Goal: Book appointment/travel/reservation

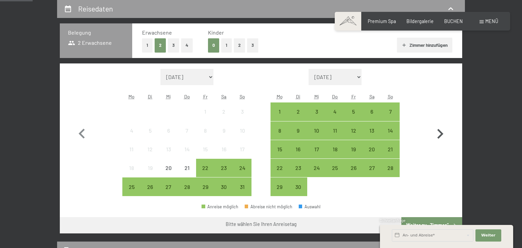
scroll to position [143, 0]
click at [442, 133] on icon "button" at bounding box center [440, 134] width 6 height 10
select select "2025-09-01"
select select "2025-10-01"
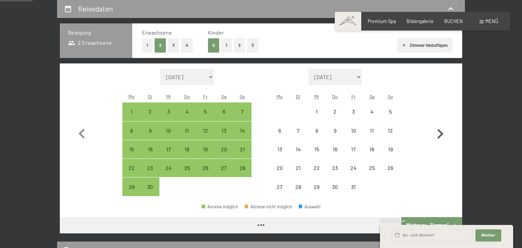
click at [442, 133] on icon "button" at bounding box center [440, 134] width 6 height 10
select select "2025-10-01"
select select "2025-11-01"
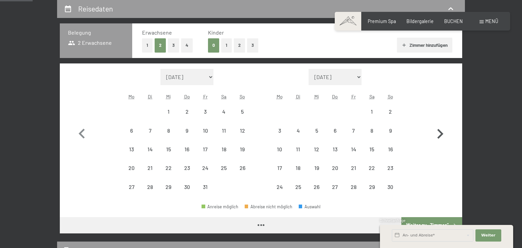
select select "2025-10-01"
select select "2025-11-01"
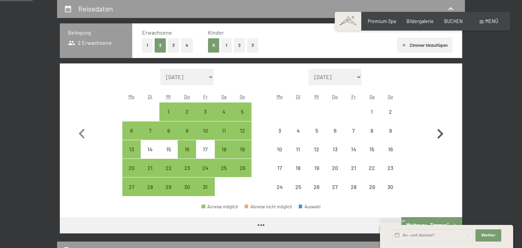
select select "2025-10-01"
select select "2025-11-01"
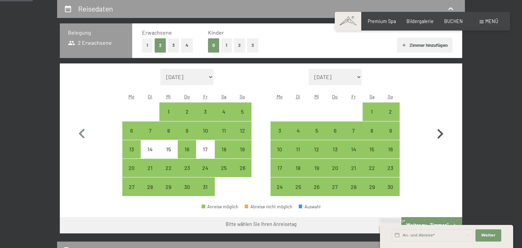
click at [442, 133] on icon "button" at bounding box center [440, 134] width 6 height 10
select select "2025-11-01"
select select "2025-12-01"
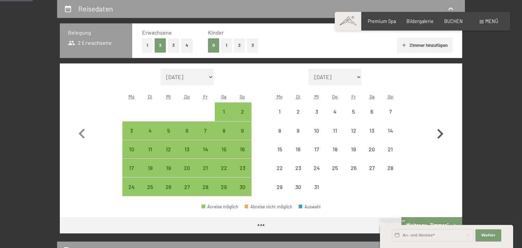
select select "2025-11-01"
select select "2025-12-01"
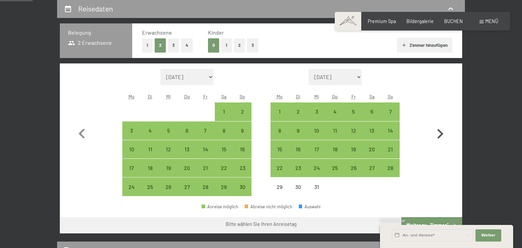
click at [442, 133] on icon "button" at bounding box center [440, 134] width 6 height 10
select select "2025-12-01"
select select "2026-01-01"
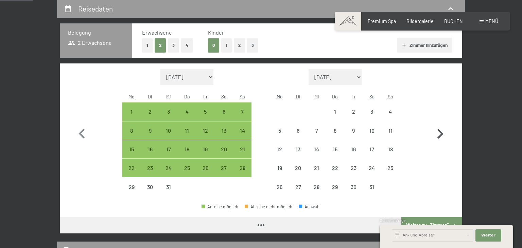
select select "2025-12-01"
select select "2026-01-01"
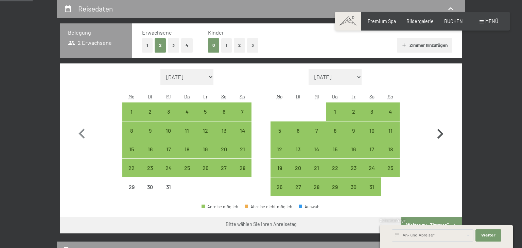
click at [442, 133] on icon "button" at bounding box center [440, 134] width 6 height 10
select select "2026-01-01"
select select "2026-02-01"
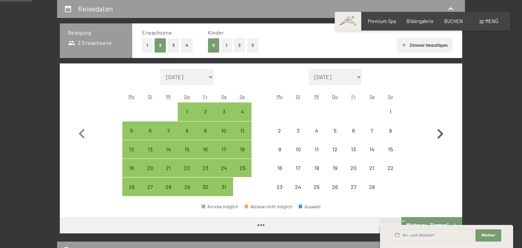
select select "2026-01-01"
select select "2026-02-01"
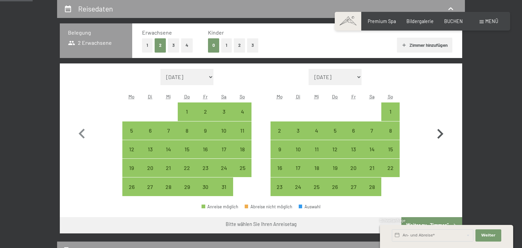
click at [442, 133] on icon "button" at bounding box center [440, 134] width 6 height 10
select select "2026-02-01"
select select "2026-03-01"
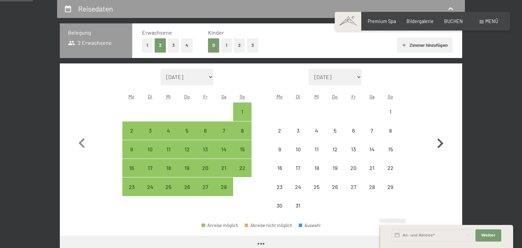
click at [442, 133] on button "button" at bounding box center [440, 142] width 20 height 146
select select "2026-03-01"
select select "2026-04-01"
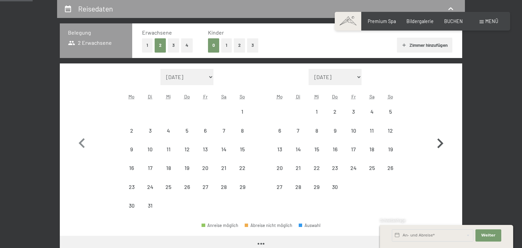
select select "2026-03-01"
select select "2026-04-01"
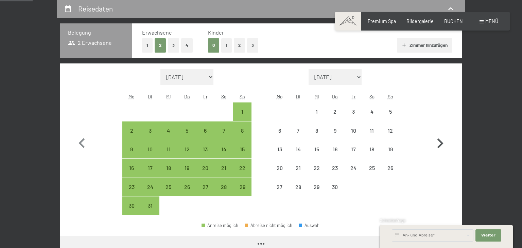
select select "2026-03-01"
select select "2026-04-01"
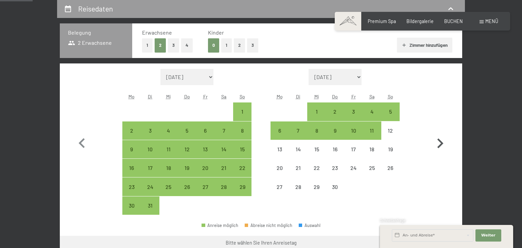
click at [442, 133] on button "button" at bounding box center [440, 142] width 20 height 146
select select "2026-04-01"
select select "2026-05-01"
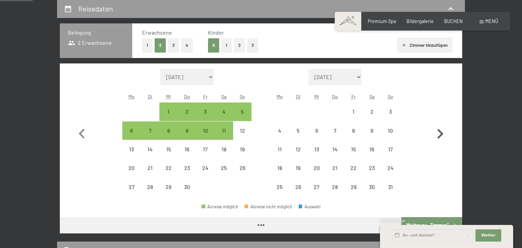
select select "2026-04-01"
select select "2026-05-01"
click at [171, 115] on div "1" at bounding box center [168, 117] width 17 height 17
select select "2026-04-01"
select select "2026-05-01"
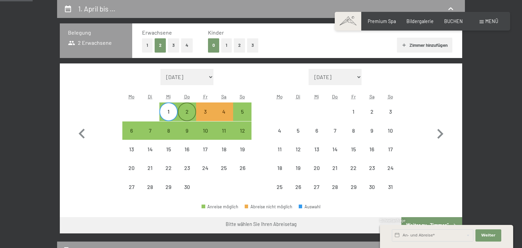
click at [186, 114] on div "2" at bounding box center [186, 117] width 17 height 17
select select "2026-04-01"
select select "2026-05-01"
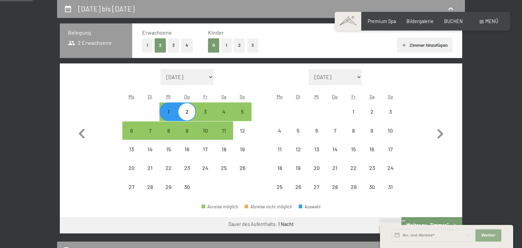
click at [492, 240] on button "Weiter Adressfelder ausblenden" at bounding box center [489, 236] width 26 height 12
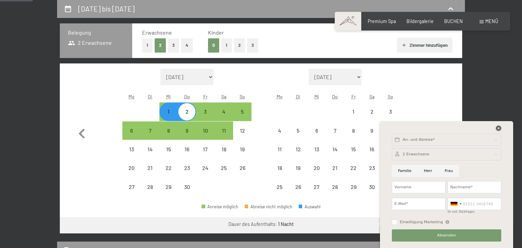
click at [498, 128] on icon at bounding box center [498, 128] width 5 height 5
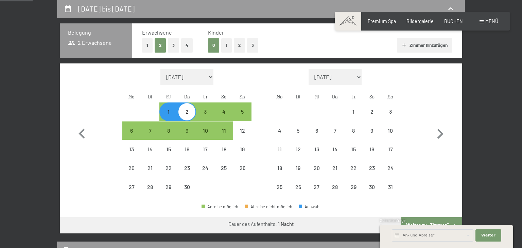
click at [167, 113] on div "1" at bounding box center [168, 117] width 17 height 17
select select "2026-04-01"
select select "2026-05-01"
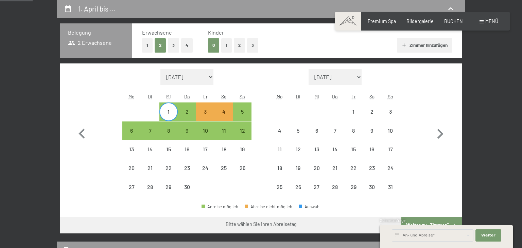
click at [167, 113] on div "1" at bounding box center [168, 117] width 17 height 17
select select "2026-04-01"
select select "2026-05-01"
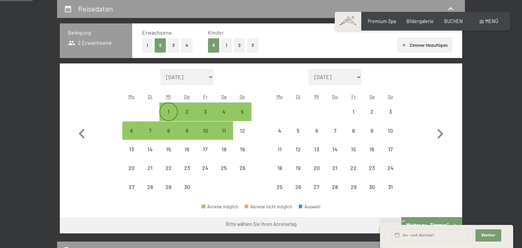
click at [167, 113] on div "1" at bounding box center [168, 117] width 17 height 17
select select "2026-04-01"
select select "2026-05-01"
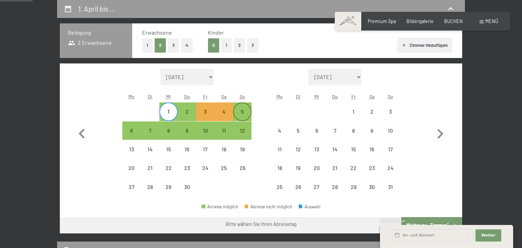
click at [245, 111] on div "5" at bounding box center [242, 117] width 17 height 17
select select "2026-04-01"
select select "2026-05-01"
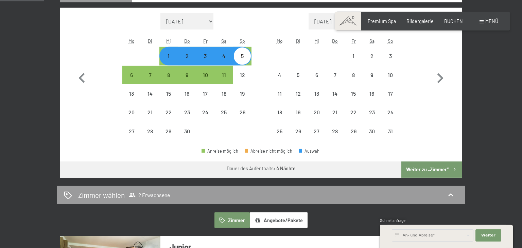
scroll to position [179, 0]
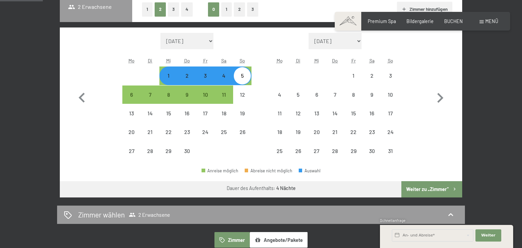
click at [167, 77] on div "1" at bounding box center [168, 81] width 17 height 17
select select "2026-04-01"
select select "2026-05-01"
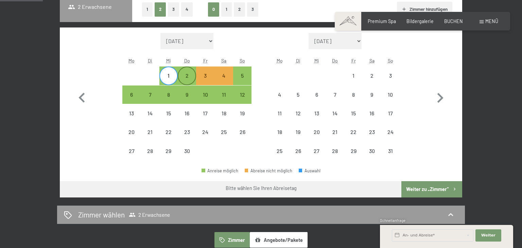
click at [185, 77] on div "2" at bounding box center [186, 81] width 17 height 17
select select "2026-04-01"
select select "2026-05-01"
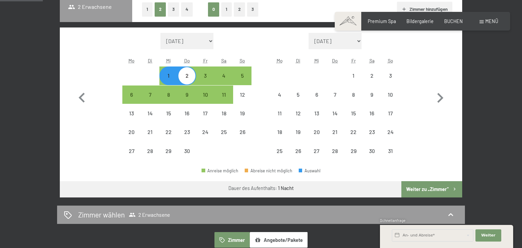
click at [168, 73] on div "1" at bounding box center [168, 75] width 17 height 17
select select "2026-04-01"
select select "2026-05-01"
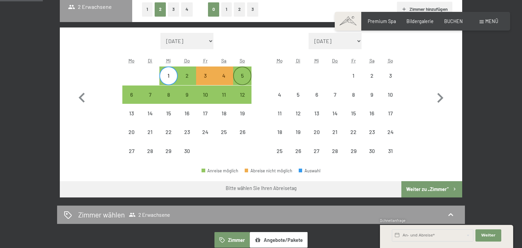
click at [241, 74] on div "5" at bounding box center [242, 81] width 17 height 17
select select "2026-04-01"
select select "2026-05-01"
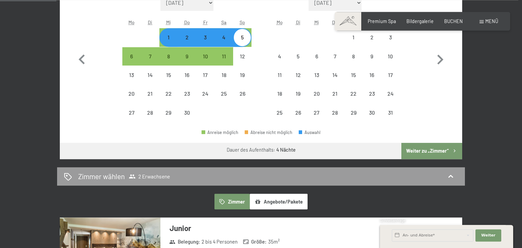
scroll to position [215, 0]
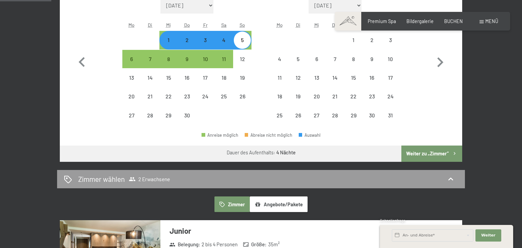
click at [167, 41] on div "1" at bounding box center [168, 45] width 17 height 17
select select "2026-04-01"
select select "2026-05-01"
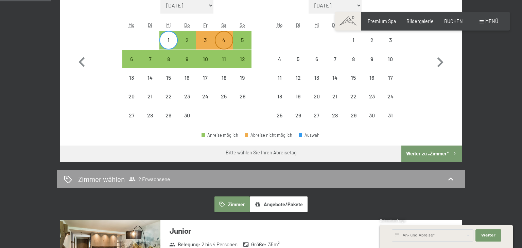
click at [225, 39] on div "4" at bounding box center [223, 45] width 17 height 17
select select "2026-04-01"
select select "2026-05-01"
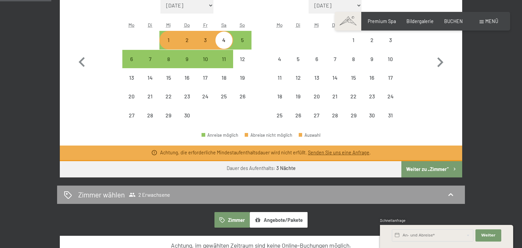
click at [169, 42] on div "1" at bounding box center [168, 45] width 17 height 17
select select "2026-04-01"
select select "2026-05-01"
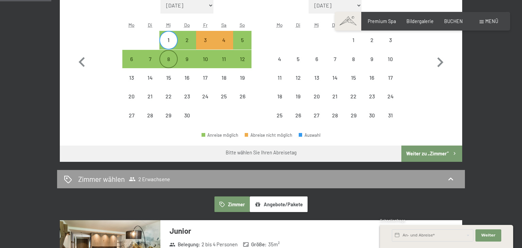
click at [173, 60] on div "8" at bounding box center [168, 64] width 17 height 17
select select "2026-04-01"
select select "2026-05-01"
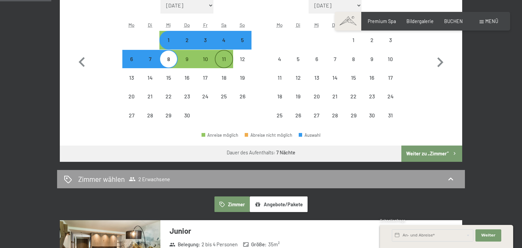
click at [219, 60] on div "11" at bounding box center [223, 64] width 17 height 17
select select "2026-04-01"
select select "2026-05-01"
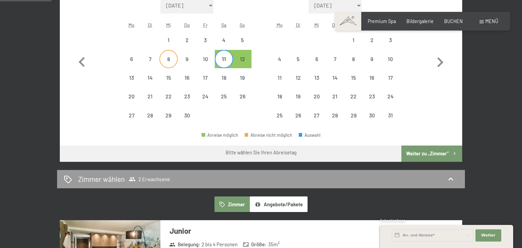
click at [168, 60] on div "8" at bounding box center [168, 64] width 17 height 17
select select "2026-04-01"
select select "2026-05-01"
click at [220, 60] on div "11" at bounding box center [223, 64] width 17 height 17
select select "2026-04-01"
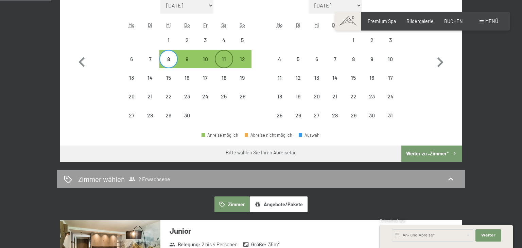
select select "2026-05-01"
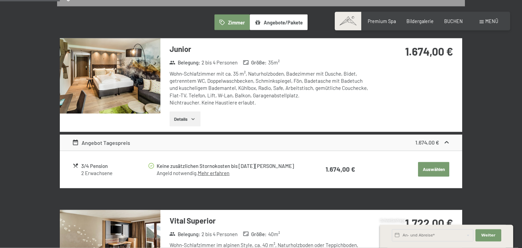
scroll to position [431, 0]
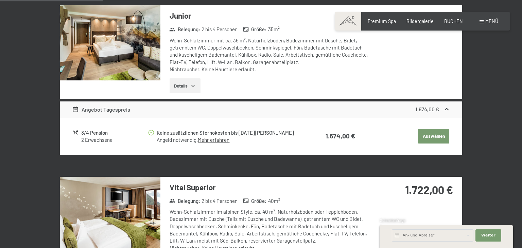
click at [187, 85] on button "Details" at bounding box center [185, 86] width 31 height 15
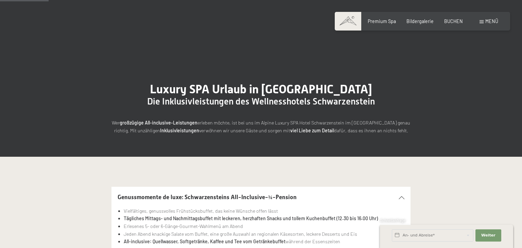
scroll to position [107, 0]
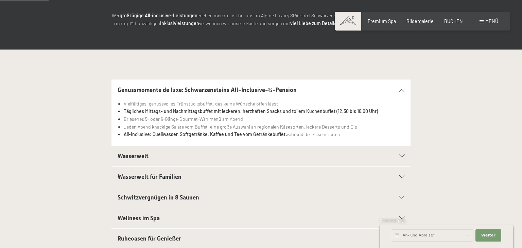
click at [408, 157] on section "Wasserwelt Sport-Pool mit 25 m langem Outdoor-Panorama-Sportpool (30° C) Sauna …" at bounding box center [260, 156] width 299 height 21
click at [396, 159] on div "Wasserwelt" at bounding box center [261, 156] width 287 height 20
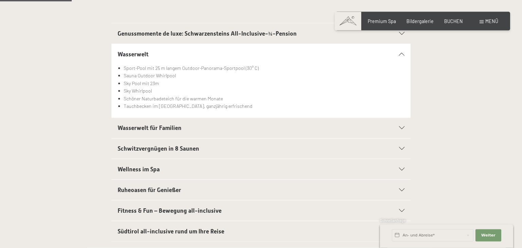
scroll to position [215, 0]
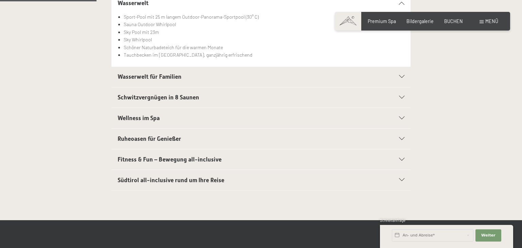
click at [402, 179] on icon at bounding box center [401, 180] width 5 height 3
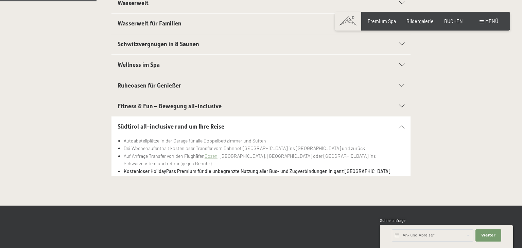
click at [402, 125] on icon at bounding box center [401, 126] width 5 height 3
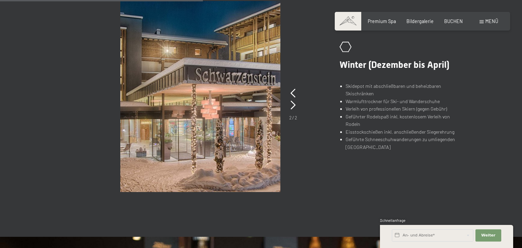
scroll to position [431, 0]
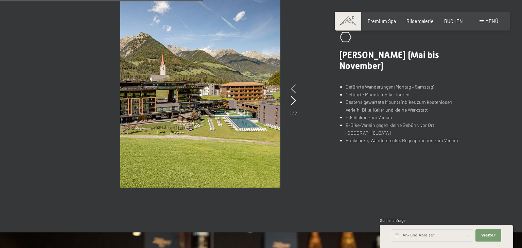
click at [293, 89] on icon at bounding box center [293, 89] width 5 height 9
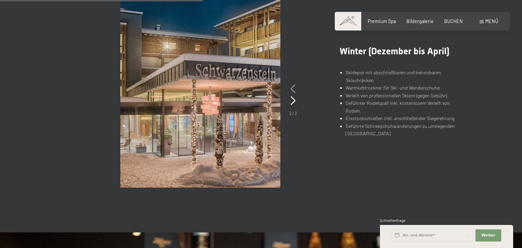
click at [292, 89] on icon at bounding box center [293, 89] width 5 height 9
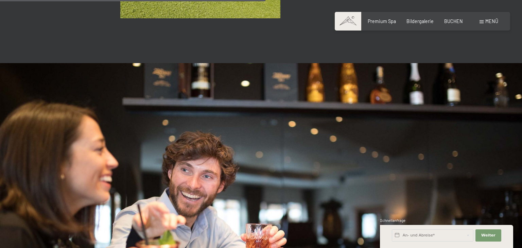
scroll to position [385, 0]
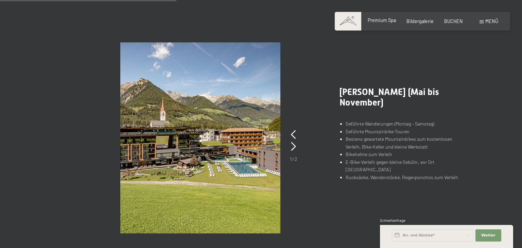
click at [380, 20] on span "Premium Spa" at bounding box center [382, 20] width 28 height 6
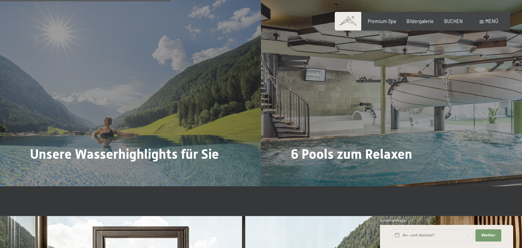
scroll to position [1471, 0]
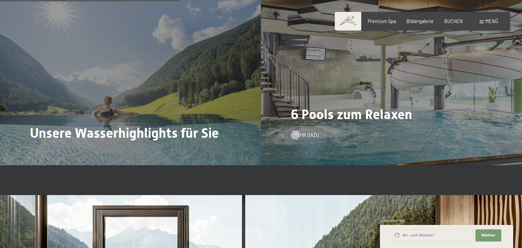
click at [317, 121] on span "6 Pools zum Relaxen" at bounding box center [351, 115] width 121 height 16
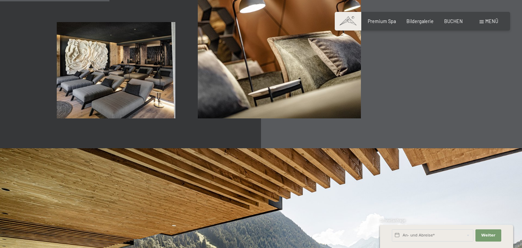
scroll to position [754, 0]
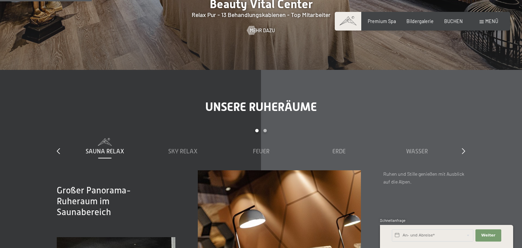
click at [421, 25] on div "Buchen Anfragen Premium Spa Bildergalerie BUCHEN Menü DE IT EN Gutschein Bilder…" at bounding box center [422, 21] width 151 height 7
click at [420, 23] on span "Bildergalerie" at bounding box center [420, 20] width 27 height 6
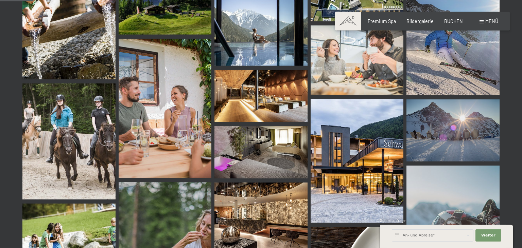
scroll to position [538, 0]
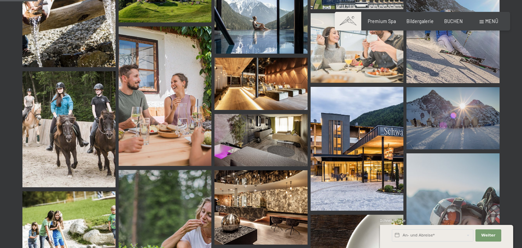
click at [368, 165] on img at bounding box center [357, 149] width 93 height 124
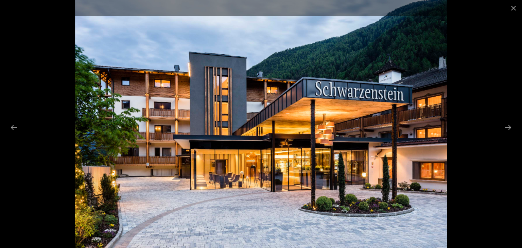
scroll to position [969, 0]
click at [507, 128] on button "Next slide" at bounding box center [508, 127] width 14 height 13
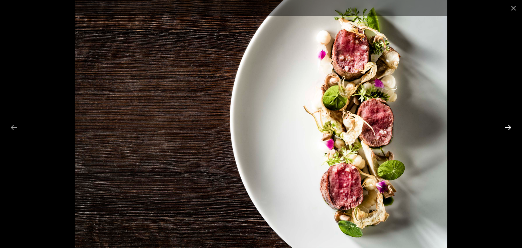
click at [506, 128] on button "Next slide" at bounding box center [508, 127] width 14 height 13
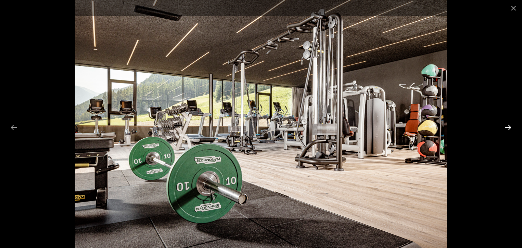
click at [506, 128] on button "Next slide" at bounding box center [508, 127] width 14 height 13
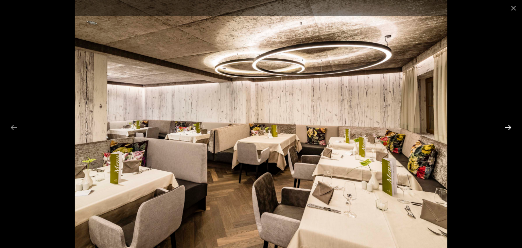
click at [506, 128] on button "Next slide" at bounding box center [508, 127] width 14 height 13
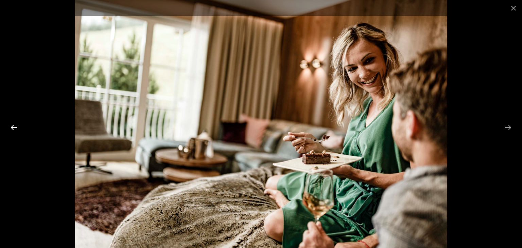
click at [15, 130] on button "Previous slide" at bounding box center [14, 127] width 14 height 13
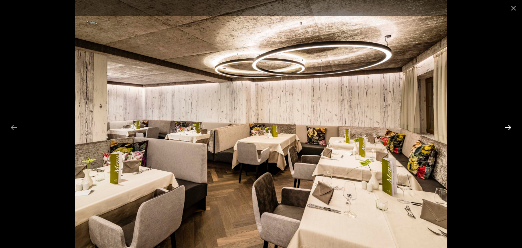
click at [508, 127] on button "Next slide" at bounding box center [508, 127] width 14 height 13
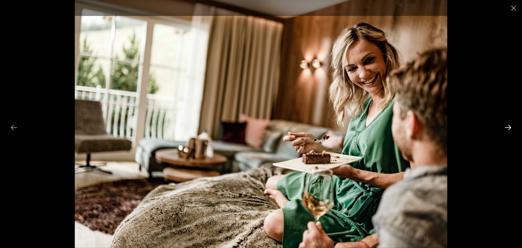
click at [507, 127] on button "Next slide" at bounding box center [508, 127] width 14 height 13
click at [506, 127] on button "Next slide" at bounding box center [508, 127] width 14 height 13
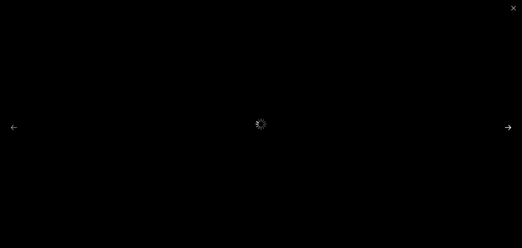
click at [508, 126] on button "Next slide" at bounding box center [508, 127] width 14 height 13
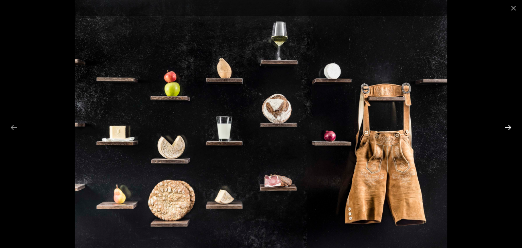
click at [510, 128] on button "Next slide" at bounding box center [508, 127] width 14 height 13
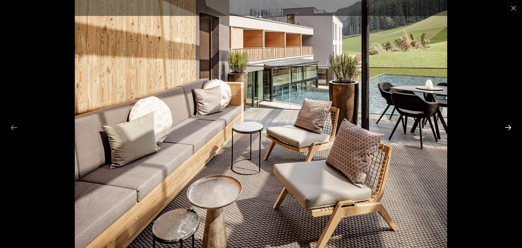
click at [509, 128] on button "Next slide" at bounding box center [508, 127] width 14 height 13
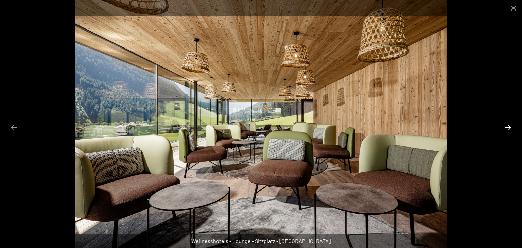
click at [509, 128] on button "Next slide" at bounding box center [508, 127] width 14 height 13
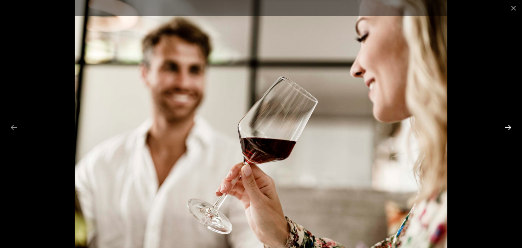
click at [509, 128] on button "Next slide" at bounding box center [508, 127] width 14 height 13
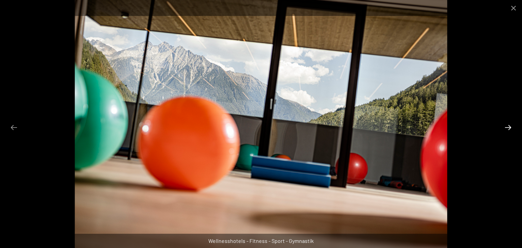
click at [509, 128] on button "Next slide" at bounding box center [508, 127] width 14 height 13
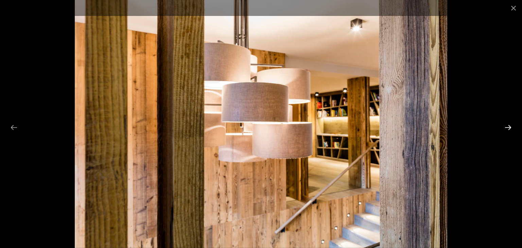
click at [509, 128] on button "Next slide" at bounding box center [508, 127] width 14 height 13
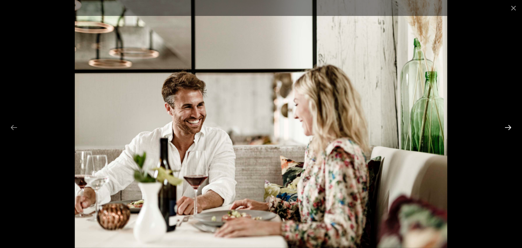
click at [508, 128] on button "Next slide" at bounding box center [508, 127] width 14 height 13
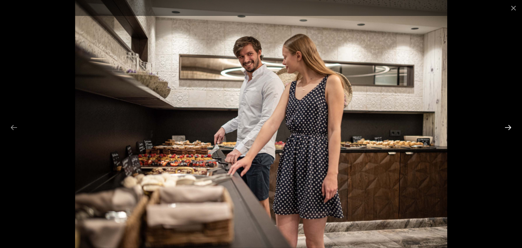
click at [508, 128] on button "Next slide" at bounding box center [508, 127] width 14 height 13
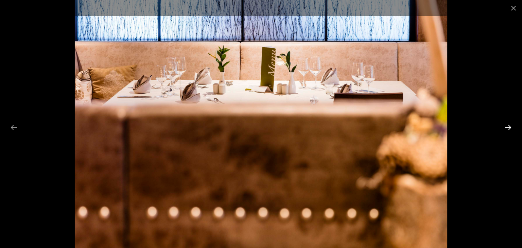
click at [506, 130] on button "Next slide" at bounding box center [508, 127] width 14 height 13
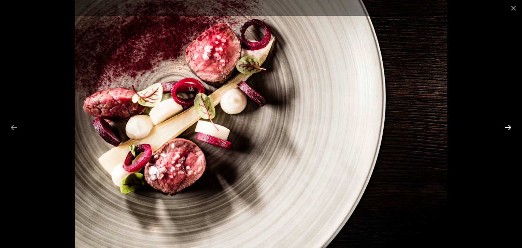
click at [506, 130] on button "Next slide" at bounding box center [508, 127] width 14 height 13
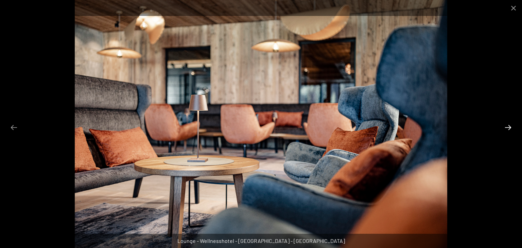
click at [506, 130] on button "Next slide" at bounding box center [508, 127] width 14 height 13
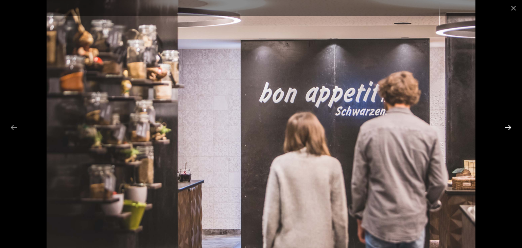
click at [506, 130] on button "Next slide" at bounding box center [508, 127] width 14 height 13
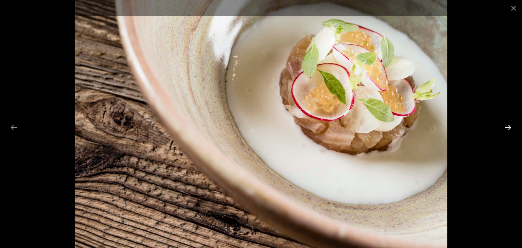
click at [506, 130] on button "Next slide" at bounding box center [508, 127] width 14 height 13
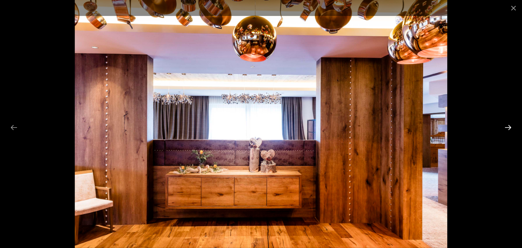
click at [506, 131] on button "Next slide" at bounding box center [508, 127] width 14 height 13
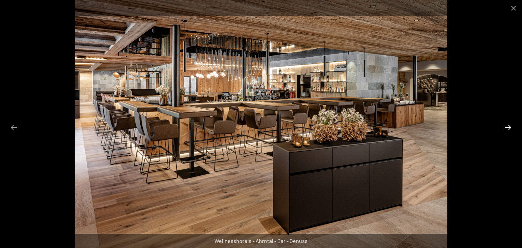
click at [506, 131] on button "Next slide" at bounding box center [508, 127] width 14 height 13
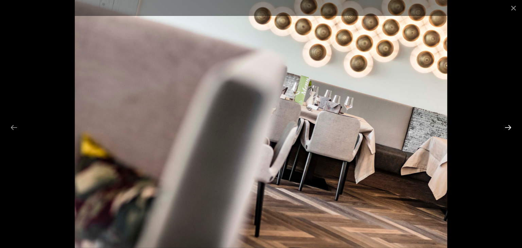
click at [506, 131] on button "Next slide" at bounding box center [508, 127] width 14 height 13
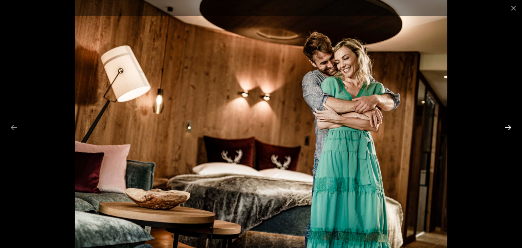
click at [506, 131] on button "Next slide" at bounding box center [508, 127] width 14 height 13
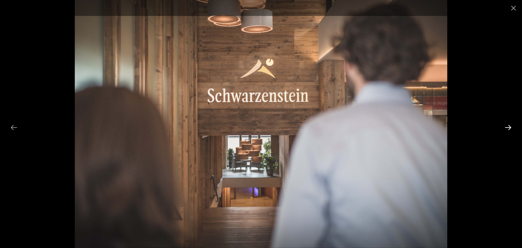
click at [506, 131] on button "Next slide" at bounding box center [508, 127] width 14 height 13
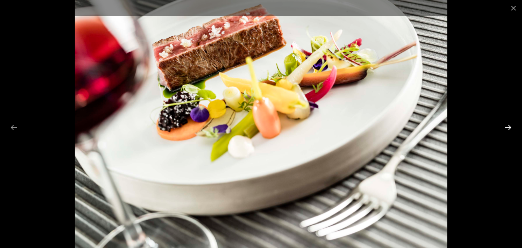
click at [506, 131] on button "Next slide" at bounding box center [508, 127] width 14 height 13
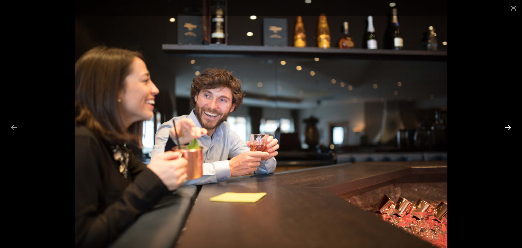
click at [506, 131] on button "Next slide" at bounding box center [508, 127] width 14 height 13
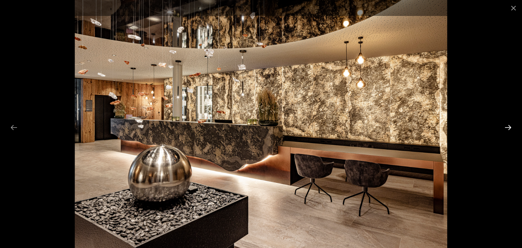
click at [505, 131] on button "Next slide" at bounding box center [508, 127] width 14 height 13
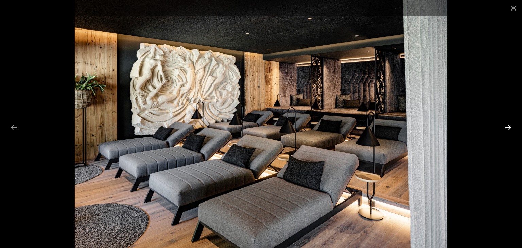
click at [505, 132] on button "Next slide" at bounding box center [508, 127] width 14 height 13
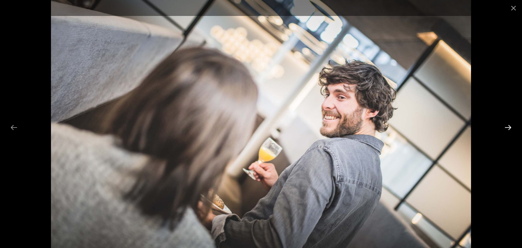
click at [505, 132] on button "Next slide" at bounding box center [508, 127] width 14 height 13
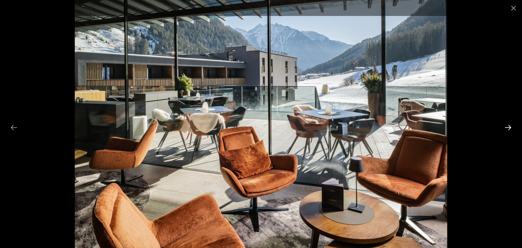
click at [505, 132] on button "Next slide" at bounding box center [508, 127] width 14 height 13
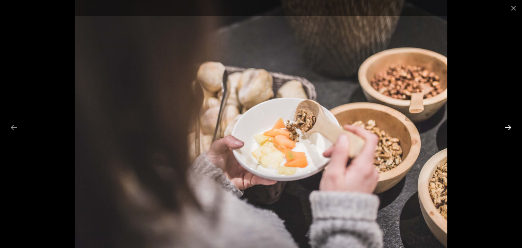
click at [505, 132] on button "Next slide" at bounding box center [508, 127] width 14 height 13
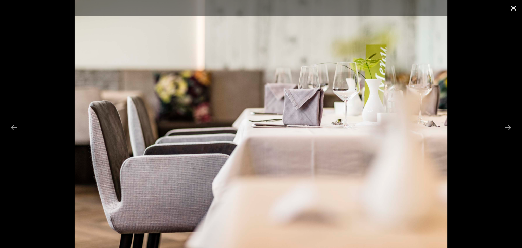
click at [515, 7] on button "Close gallery" at bounding box center [513, 8] width 17 height 16
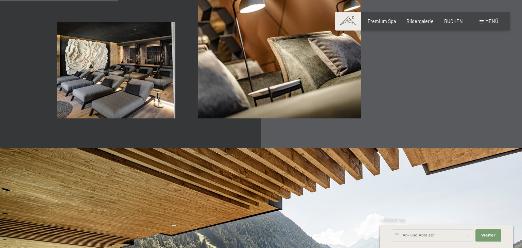
scroll to position [825, 0]
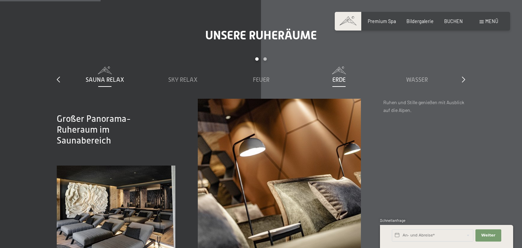
click at [347, 84] on div "Erde" at bounding box center [339, 80] width 72 height 8
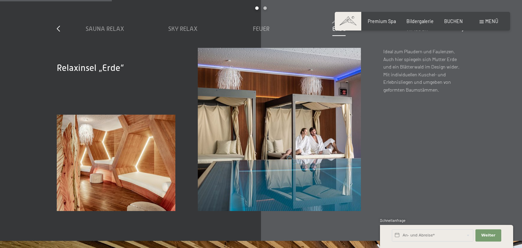
scroll to position [861, 0]
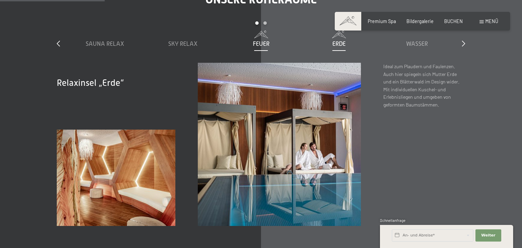
click at [259, 47] on span "Feuer" at bounding box center [261, 43] width 17 height 7
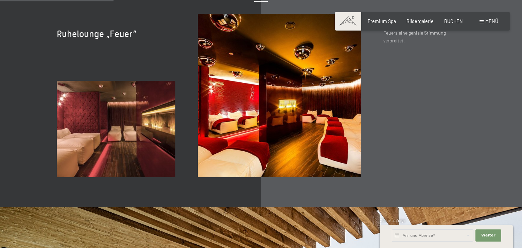
scroll to position [897, 0]
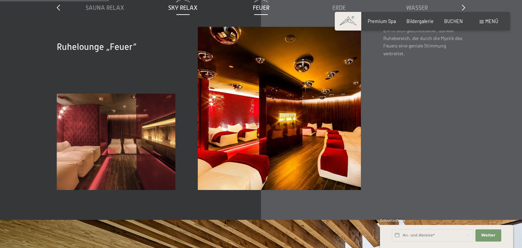
click at [181, 11] on span "Sky Relax" at bounding box center [182, 7] width 29 height 7
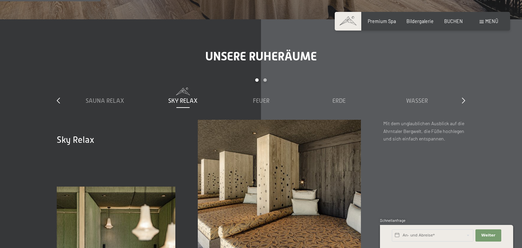
scroll to position [790, 0]
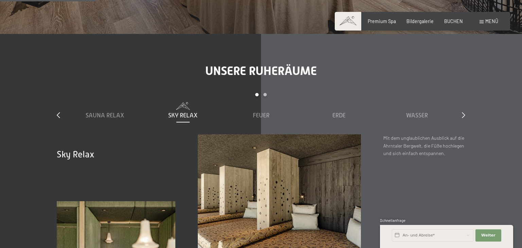
click at [265, 128] on div "Sauna Relax Sky Relax Feuer Erde Wasser Luft Wolke 7" at bounding box center [261, 118] width 390 height 32
click at [257, 120] on div "Feuer" at bounding box center [261, 115] width 72 height 8
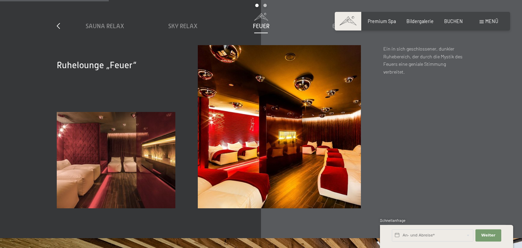
scroll to position [861, 0]
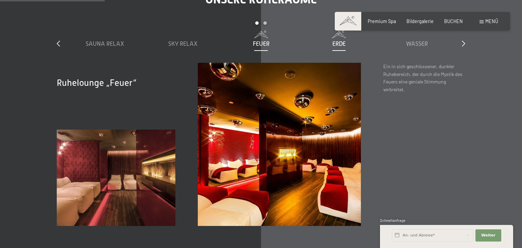
click at [338, 47] on span "Erde" at bounding box center [338, 43] width 13 height 7
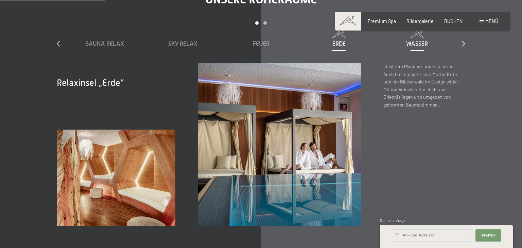
click at [417, 47] on span "Wasser" at bounding box center [417, 43] width 22 height 7
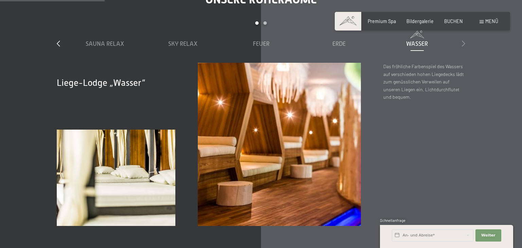
click at [463, 47] on icon at bounding box center [463, 43] width 3 height 6
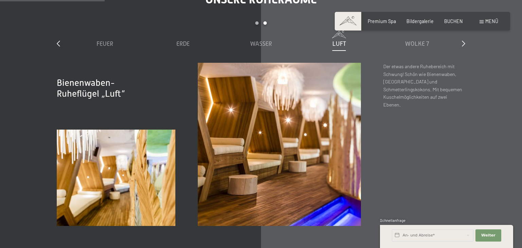
click at [342, 47] on span "Luft" at bounding box center [339, 43] width 14 height 7
click at [341, 47] on span "Luft" at bounding box center [339, 43] width 14 height 7
click at [421, 56] on div "Sauna Relax Sky Relax Feuer Erde Wasser Luft Wolke 7" at bounding box center [261, 47] width 390 height 32
click at [419, 47] on span "Wolke 7" at bounding box center [417, 43] width 24 height 7
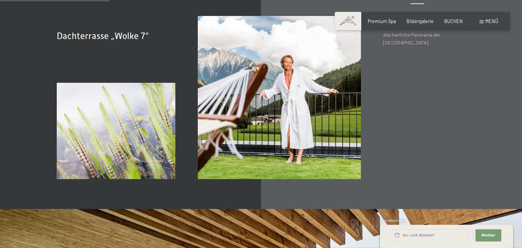
scroll to position [897, 0]
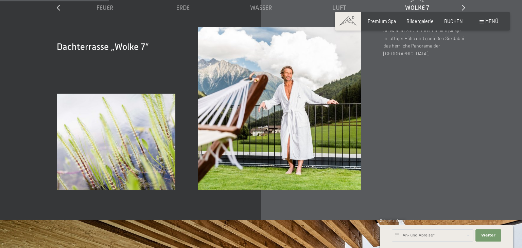
drag, startPoint x: 438, startPoint y: 105, endPoint x: 426, endPoint y: 100, distance: 13.8
click at [436, 104] on div "Dachterrasse „Wolke 7“ Schweben Sie auf Ihrer Lieblingsliege in luftiger Höhe u…" at bounding box center [424, 108] width 82 height 163
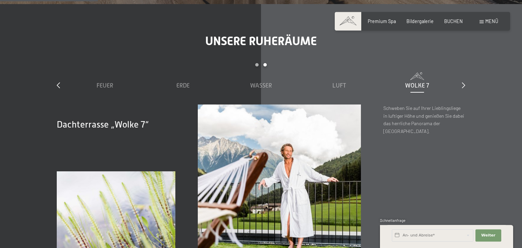
scroll to position [790, 0]
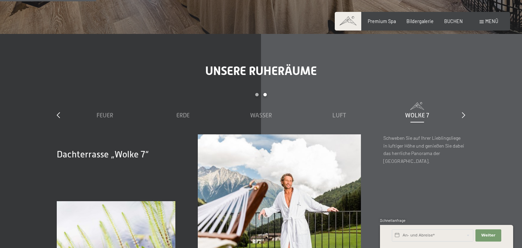
click at [462, 122] on div "slide 3 to 7 of 7 Sauna Relax Sky Relax Feuer Erde Wasser Luft Wolke 7" at bounding box center [261, 113] width 408 height 41
click at [463, 118] on icon at bounding box center [463, 115] width 3 height 6
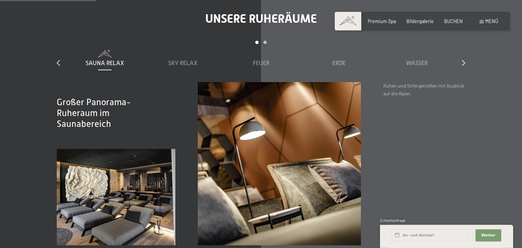
scroll to position [897, 0]
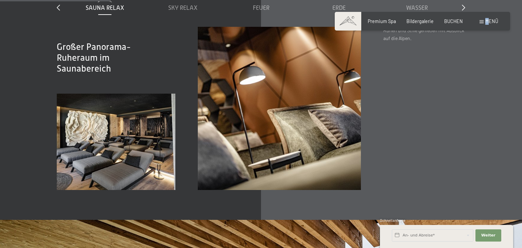
click at [487, 21] on span "Menü" at bounding box center [491, 21] width 13 height 6
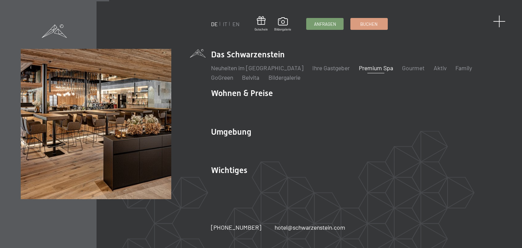
click at [502, 22] on span at bounding box center [499, 21] width 13 height 13
